Goal: Find specific page/section: Find specific page/section

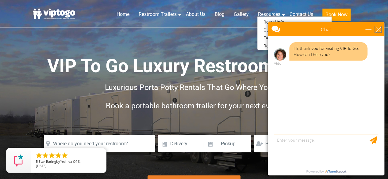
click at [381, 28] on div "close" at bounding box center [378, 29] width 6 height 6
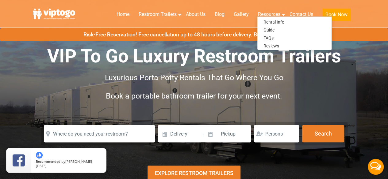
scroll to position [10, 0]
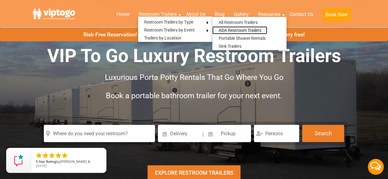
click at [258, 29] on link "ADA Restroom Trailers" at bounding box center [239, 30] width 55 height 8
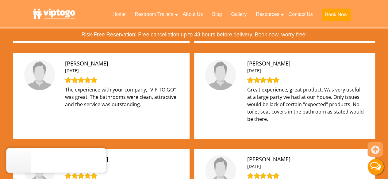
scroll to position [692, 0]
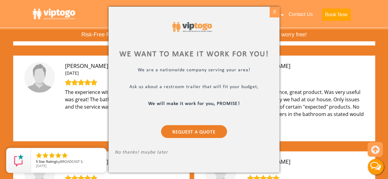
click at [273, 10] on div "X" at bounding box center [275, 12] width 10 height 10
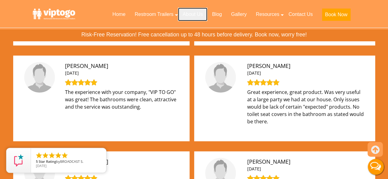
click at [195, 17] on link "About Us" at bounding box center [192, 14] width 29 height 13
